Goal: Task Accomplishment & Management: Use online tool/utility

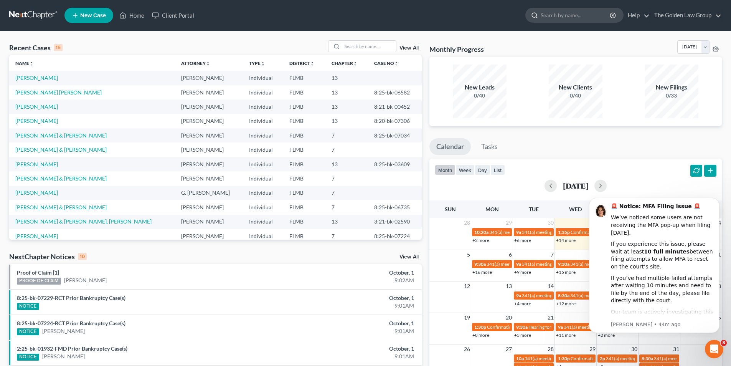
click at [552, 15] on input "search" at bounding box center [576, 15] width 70 height 14
type input "[PERSON_NAME]"
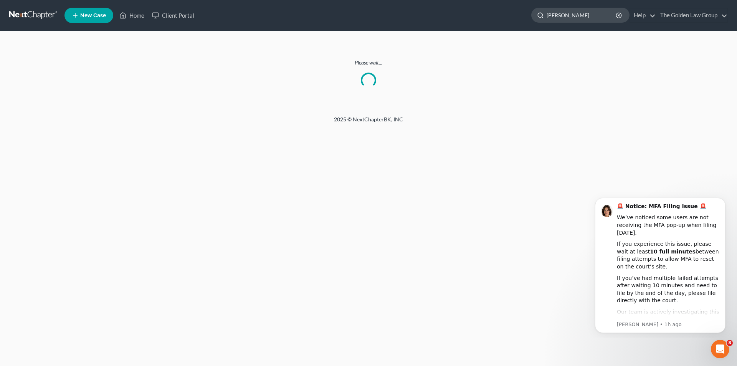
click at [583, 16] on input "[PERSON_NAME]" at bounding box center [581, 15] width 70 height 14
type input "B"
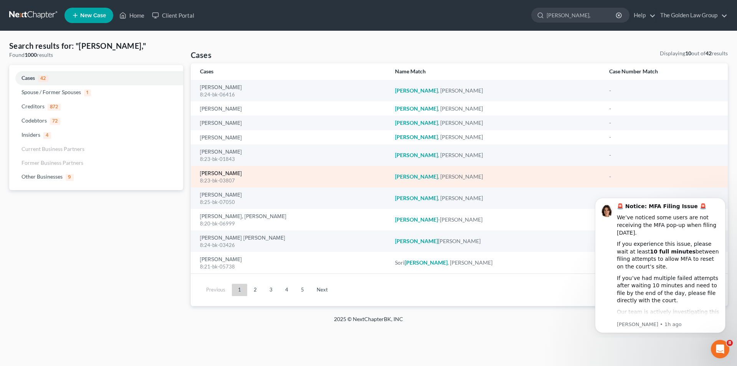
type input "[PERSON_NAME],"
click at [220, 173] on link "[PERSON_NAME]" at bounding box center [221, 173] width 42 height 5
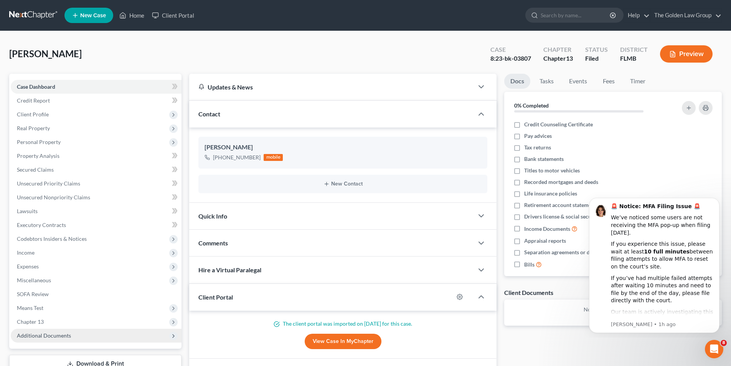
click at [58, 335] on span "Additional Documents" at bounding box center [44, 335] width 54 height 7
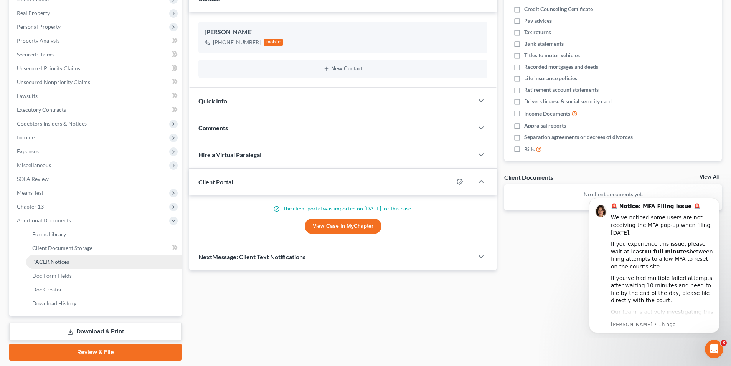
click at [56, 262] on span "PACER Notices" at bounding box center [50, 261] width 37 height 7
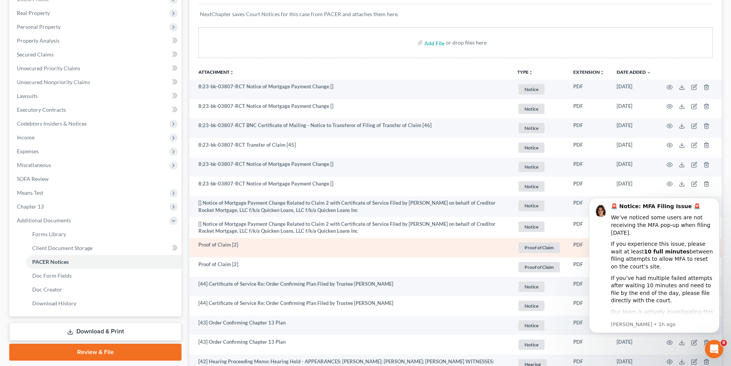
scroll to position [192, 0]
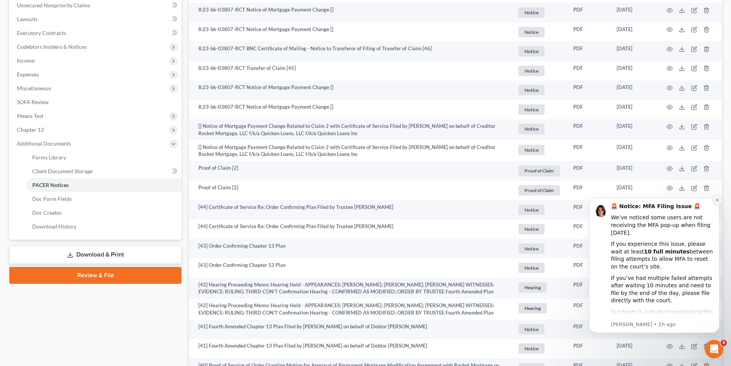
click at [717, 199] on icon "Dismiss notification" at bounding box center [716, 199] width 3 height 3
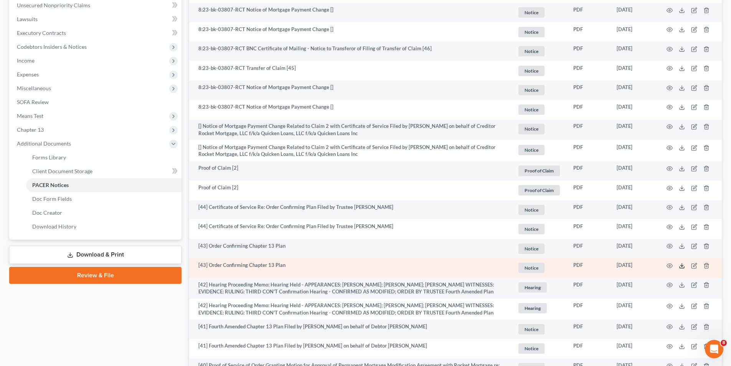
click at [682, 265] on icon at bounding box center [682, 265] width 6 height 6
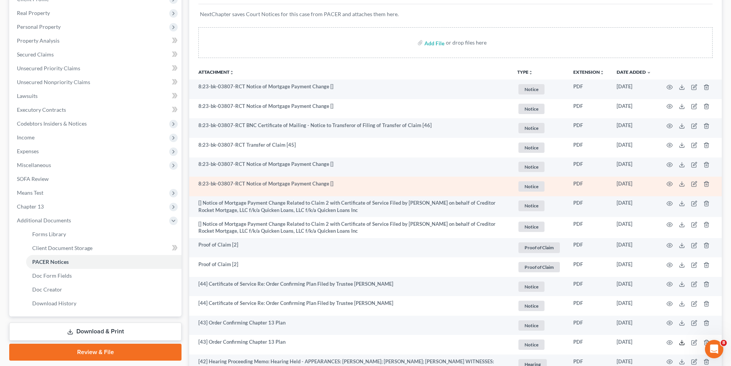
scroll to position [0, 0]
